Goal: Navigation & Orientation: Find specific page/section

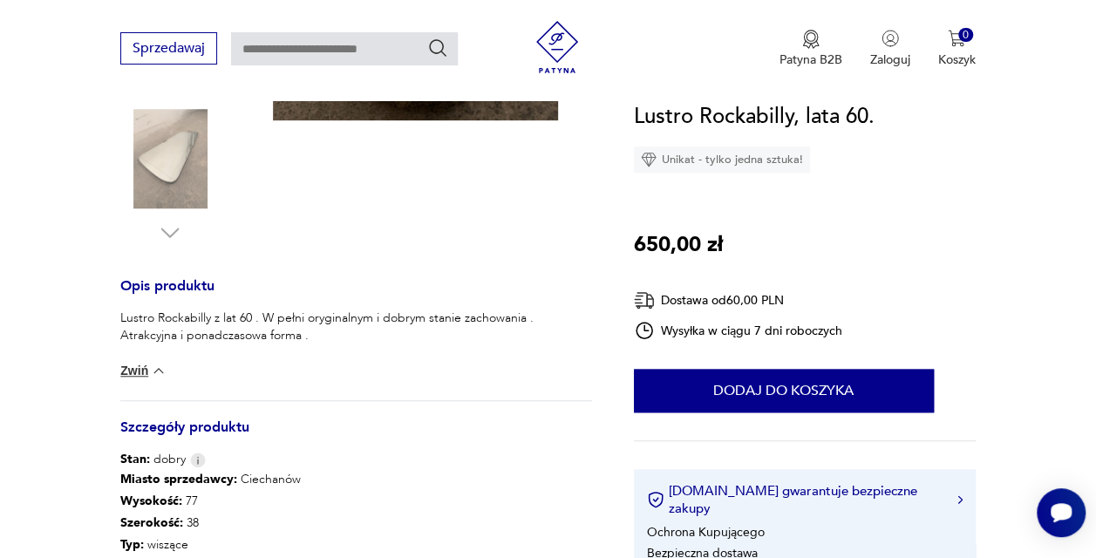
scroll to position [611, 0]
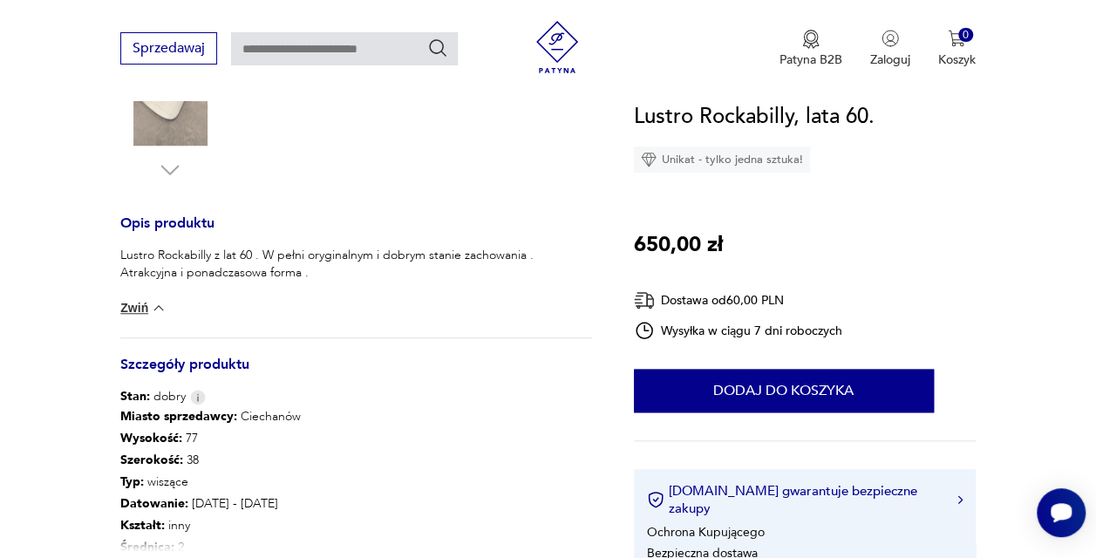
click at [138, 309] on button "Zwiń" at bounding box center [143, 307] width 46 height 17
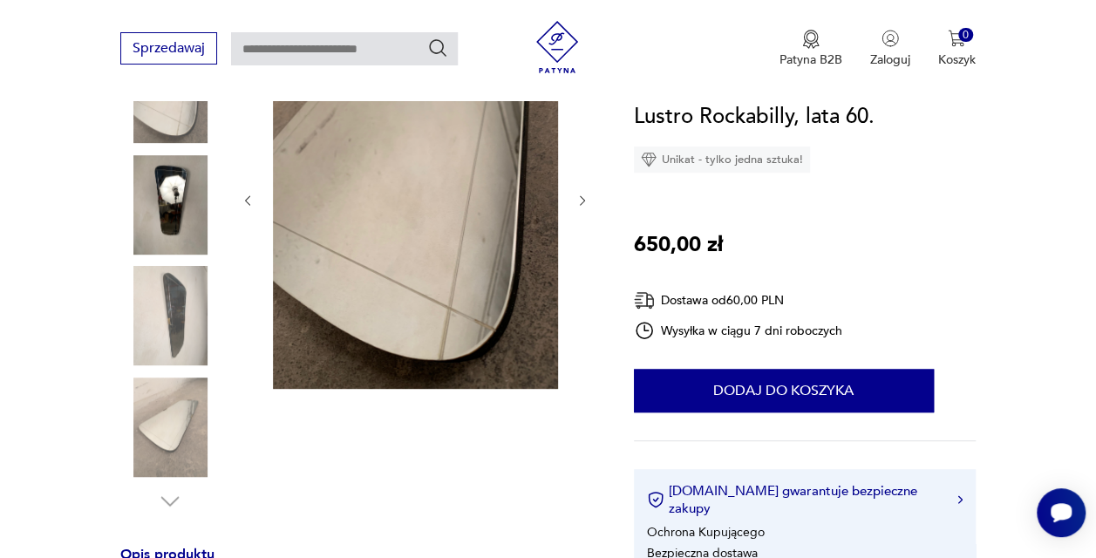
scroll to position [174, 0]
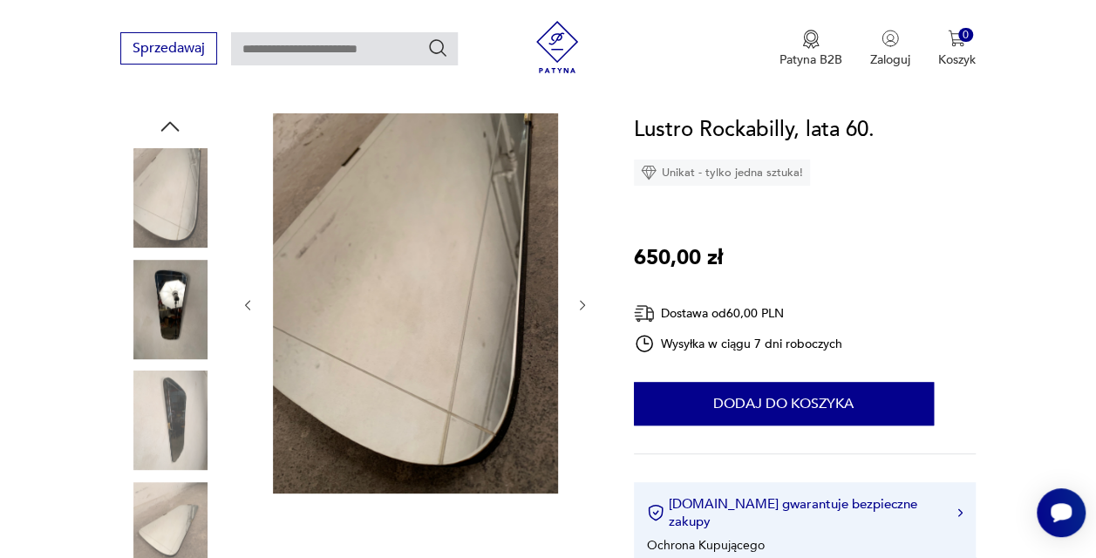
click at [173, 314] on img at bounding box center [169, 309] width 99 height 99
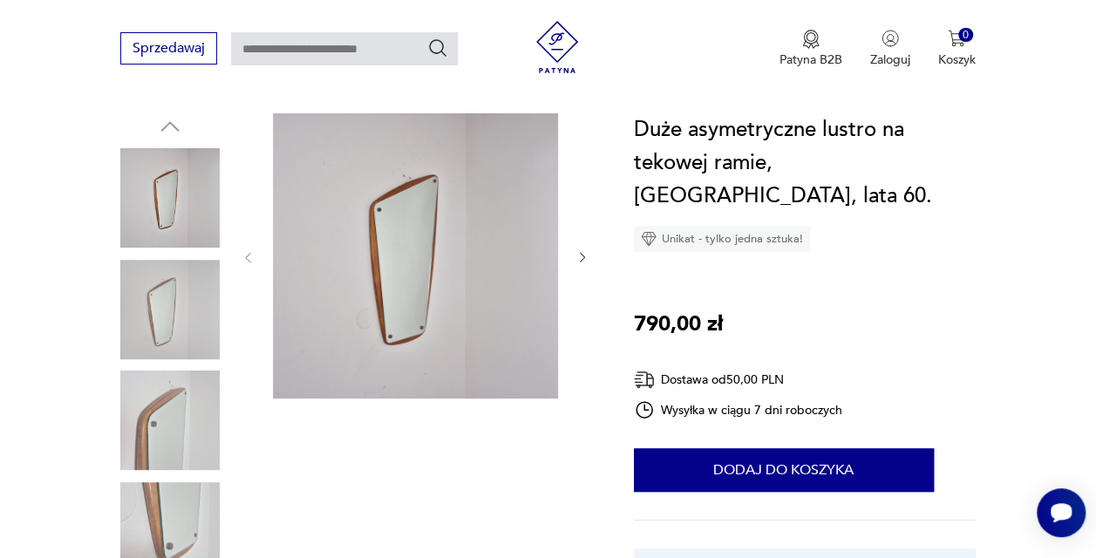
scroll to position [349, 0]
